Goal: Entertainment & Leisure: Browse casually

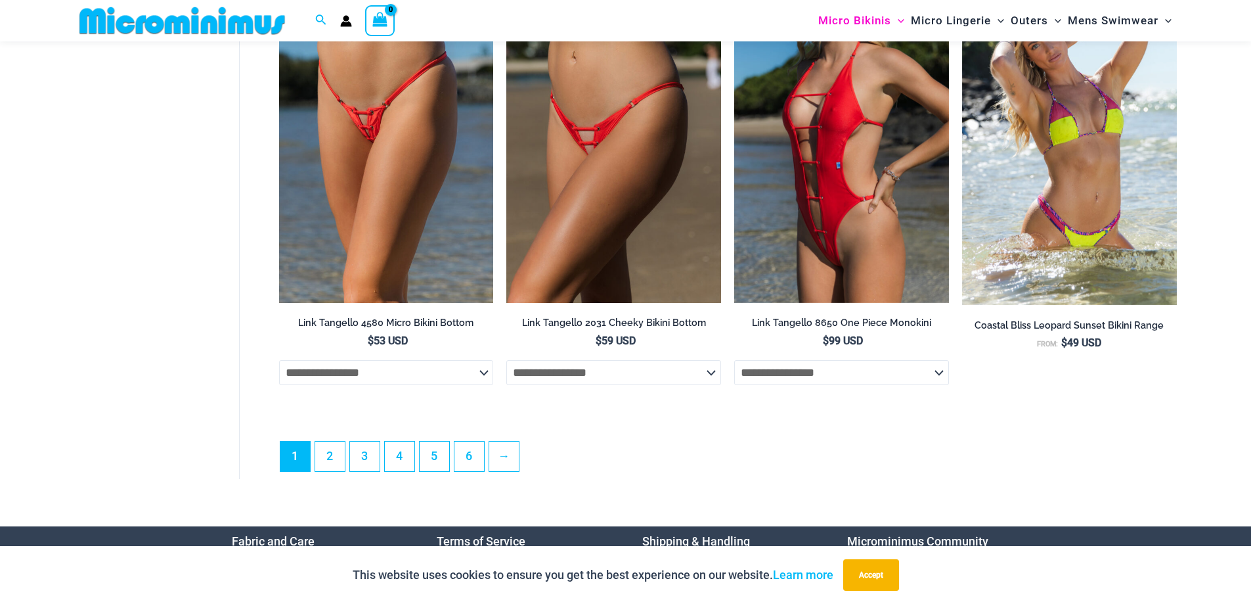
scroll to position [3816, 0]
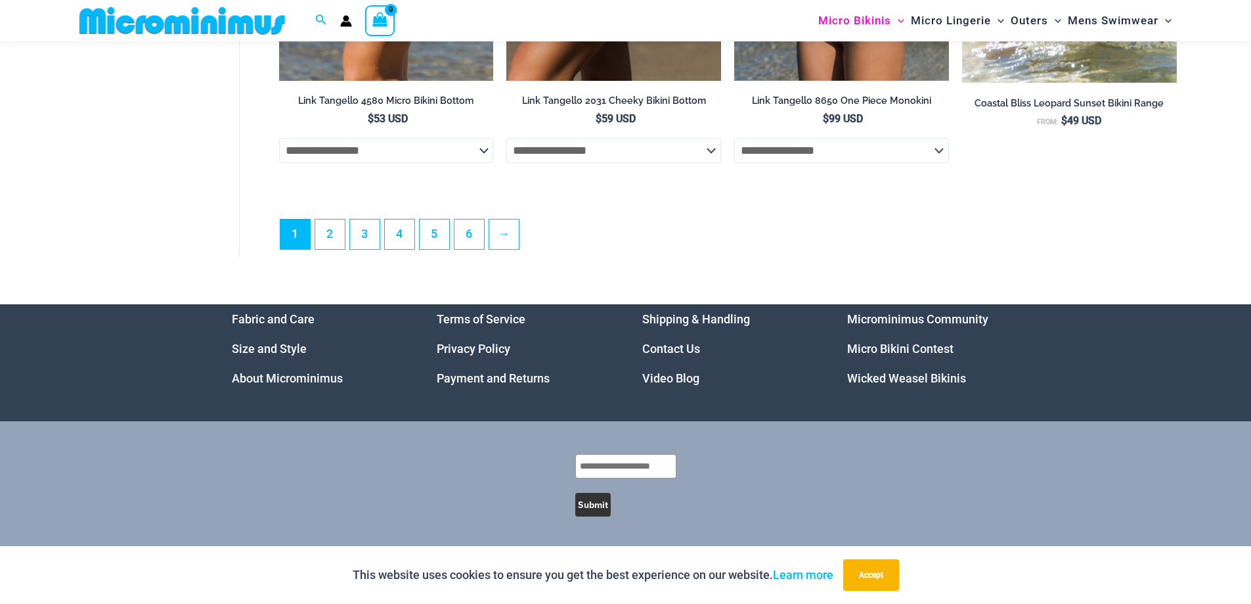
click at [658, 380] on link "Video Blog" at bounding box center [670, 378] width 57 height 14
